Goal: Information Seeking & Learning: Learn about a topic

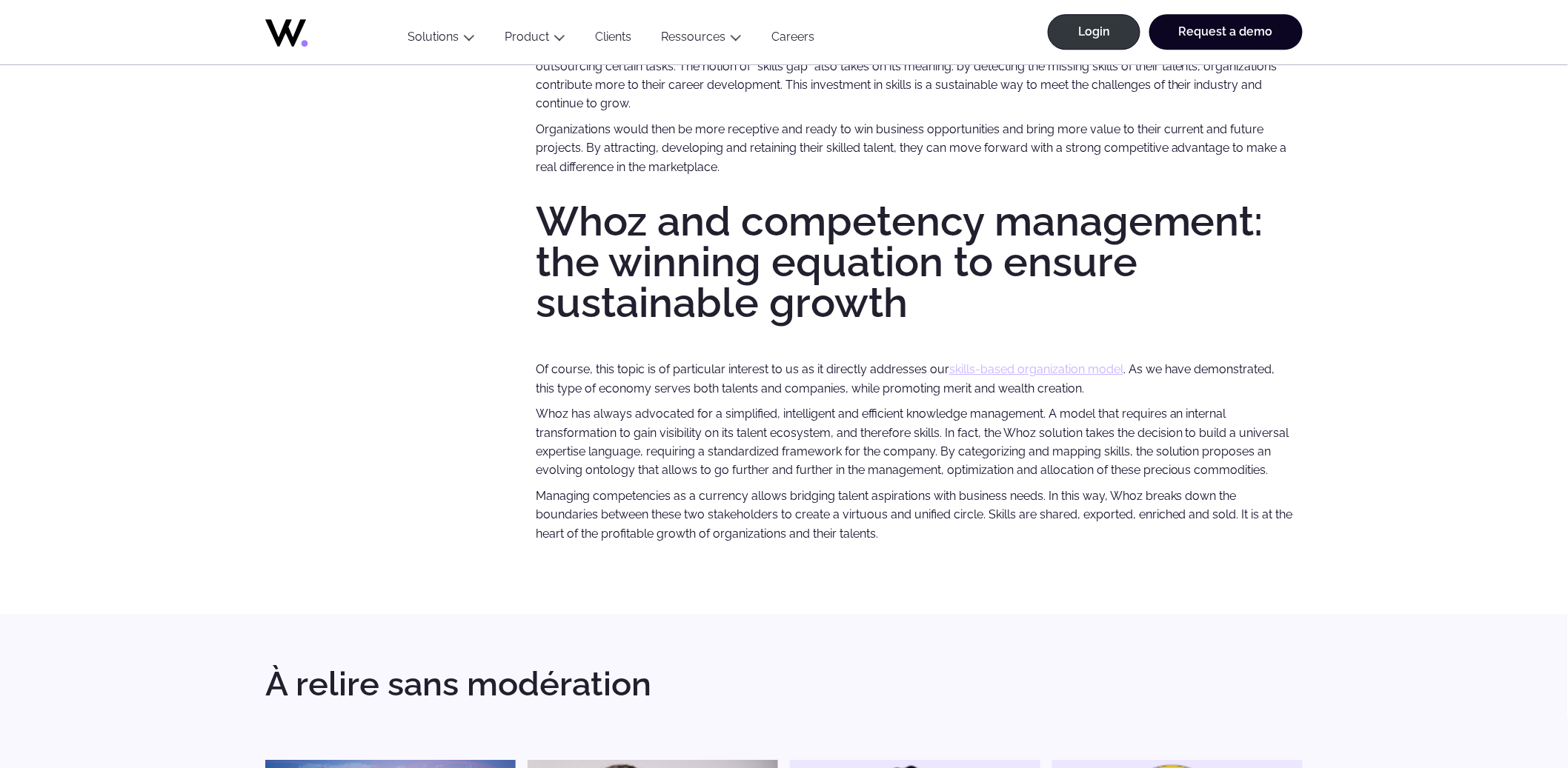
scroll to position [2105, 0]
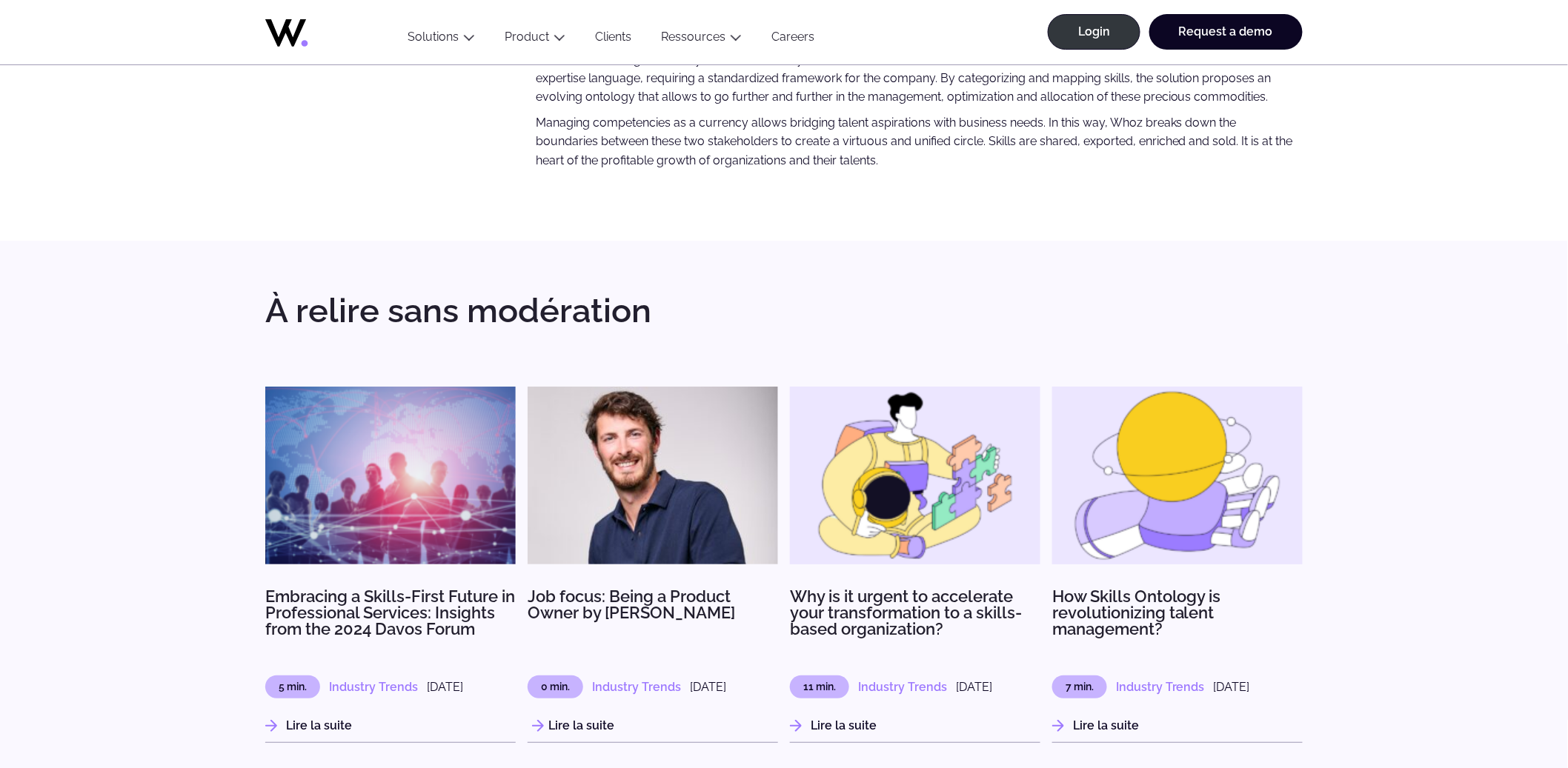
click at [702, 493] on img at bounding box center [653, 476] width 251 height 178
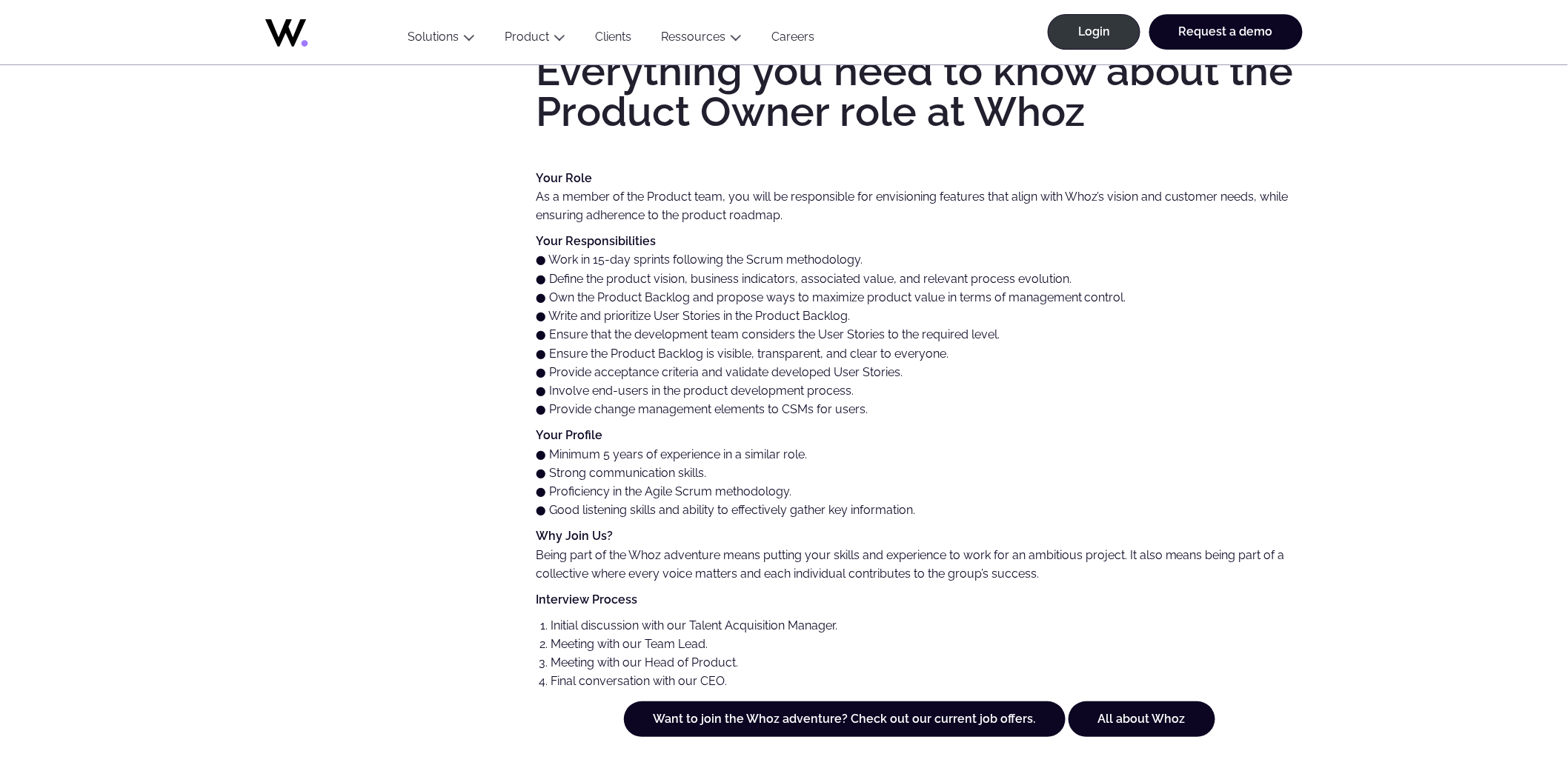
scroll to position [2040, 0]
